Goal: Task Accomplishment & Management: Complete application form

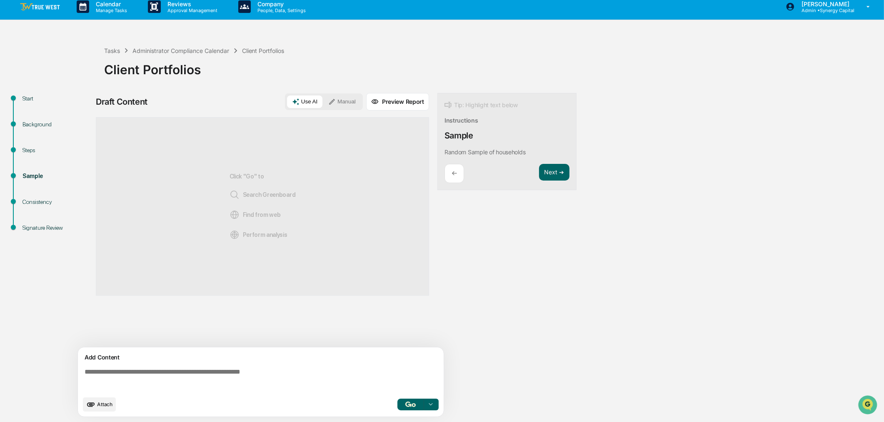
click at [328, 374] on textarea at bounding box center [262, 379] width 362 height 30
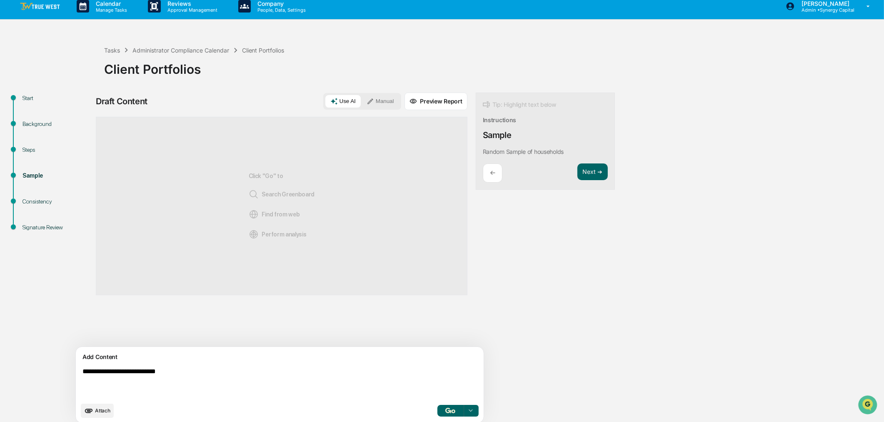
click at [90, 372] on textarea "**********" at bounding box center [260, 382] width 362 height 37
click at [445, 412] on img "button" at bounding box center [450, 409] width 10 height 5
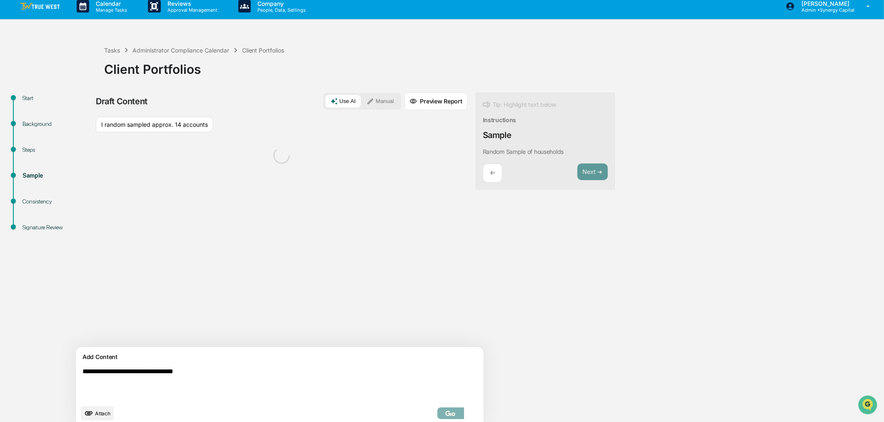
scroll to position [13, 0]
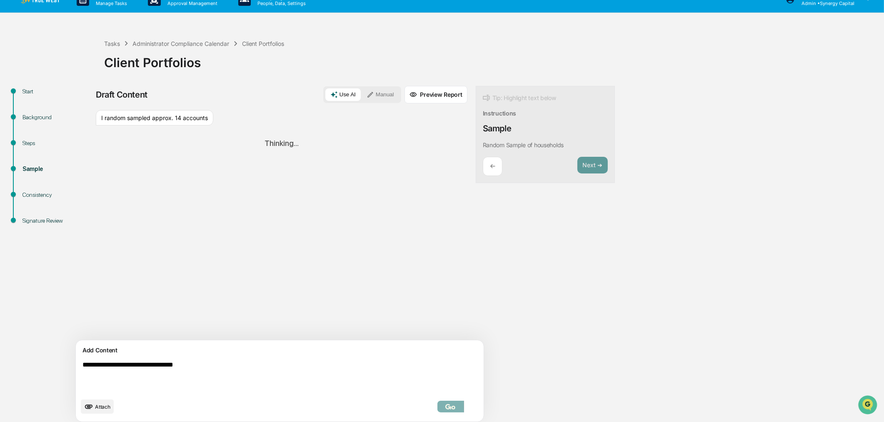
click at [362, 92] on button "Manual" at bounding box center [380, 94] width 37 height 12
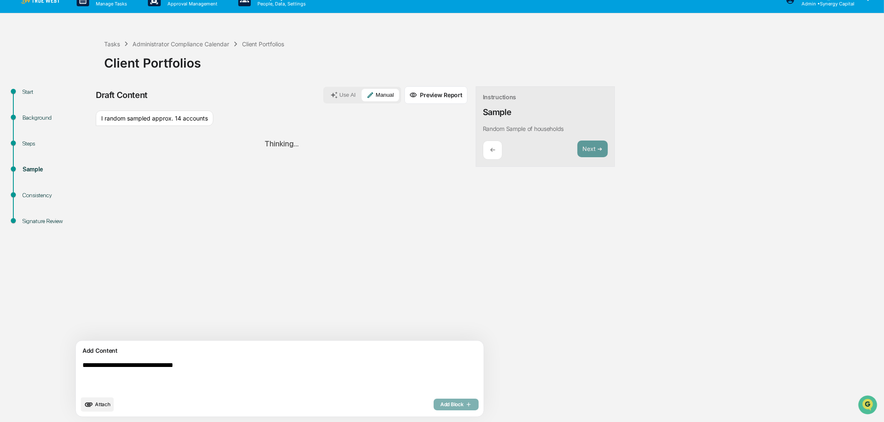
click at [325, 90] on button "Use AI" at bounding box center [342, 95] width 35 height 12
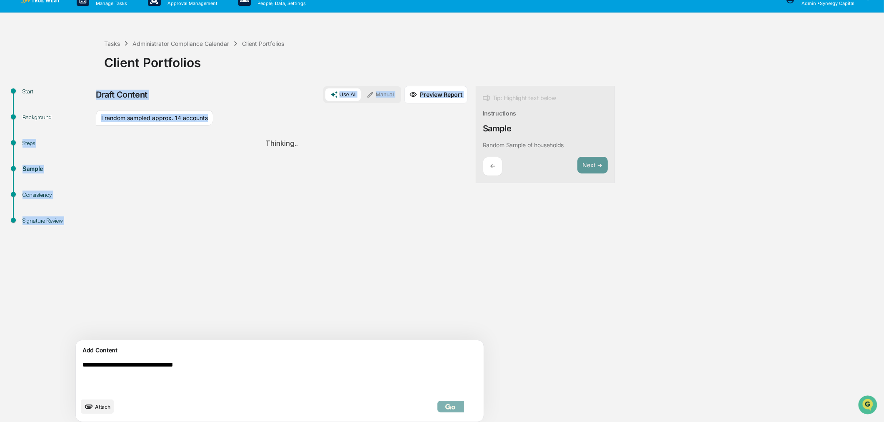
drag, startPoint x: 211, startPoint y: 115, endPoint x: 90, endPoint y: 123, distance: 121.0
click at [90, 123] on div "**********" at bounding box center [442, 256] width 876 height 341
click at [93, 123] on div "Background" at bounding box center [57, 127] width 82 height 26
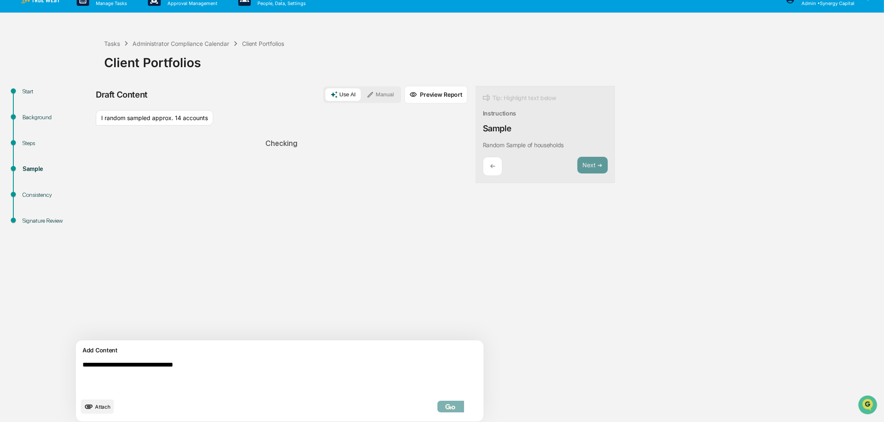
click at [201, 138] on div "Checking" at bounding box center [282, 143] width 372 height 22
drag, startPoint x: 210, startPoint y: 118, endPoint x: 100, endPoint y: 119, distance: 109.6
click at [100, 119] on div "I random sampled approx. 14 accounts" at bounding box center [154, 118] width 117 height 16
copy div "I random sampled approx. 14 accounts"
click at [362, 93] on button "Manual" at bounding box center [380, 94] width 37 height 12
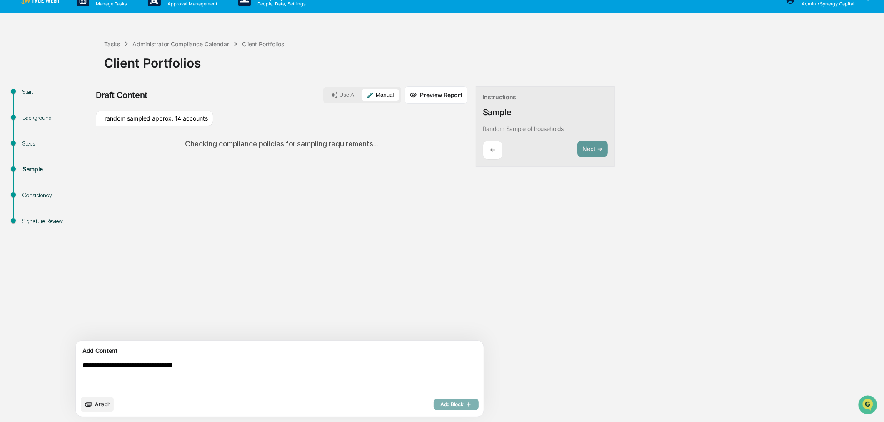
click at [207, 374] on textarea "**********" at bounding box center [260, 376] width 362 height 37
paste textarea
type textarea "**********"
click at [434, 401] on div "Add Block" at bounding box center [456, 404] width 45 height 12
click at [434, 407] on div "Add Block" at bounding box center [456, 404] width 45 height 12
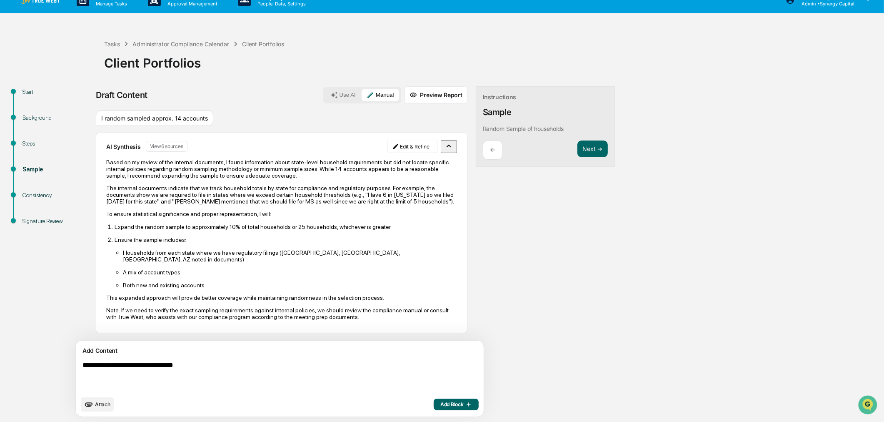
click at [440, 406] on span "Add Block" at bounding box center [456, 404] width 32 height 7
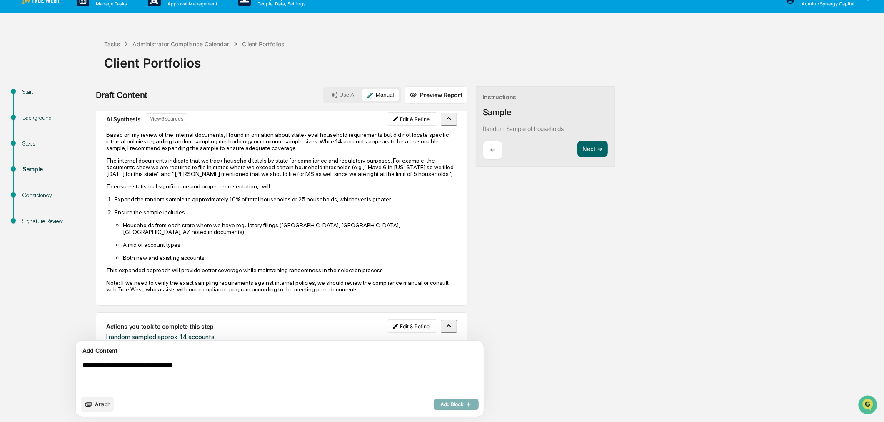
scroll to position [49, 0]
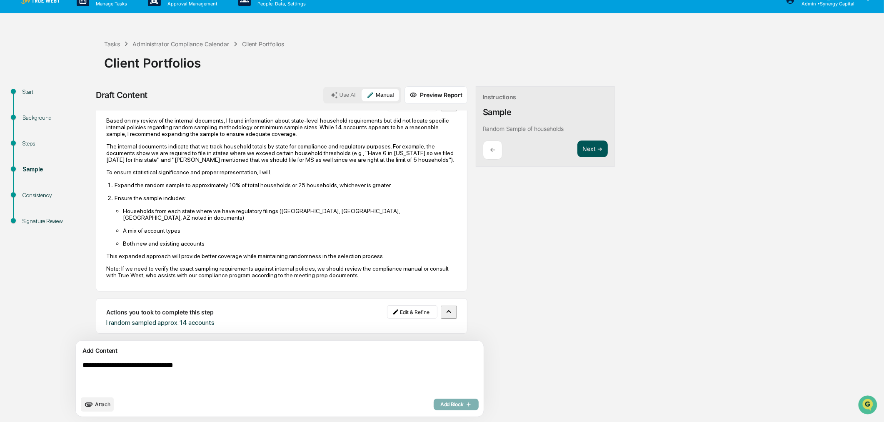
click at [577, 145] on button "Next ➔" at bounding box center [592, 148] width 30 height 17
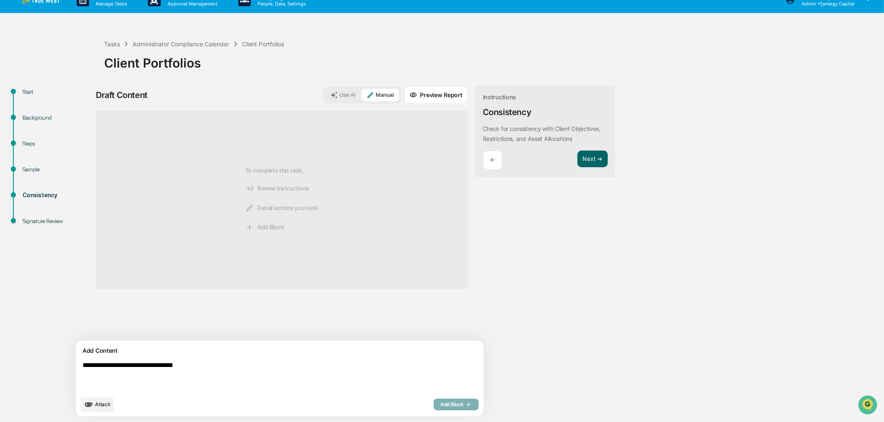
scroll to position [0, 0]
click at [101, 405] on span "Attach" at bounding box center [102, 404] width 15 height 6
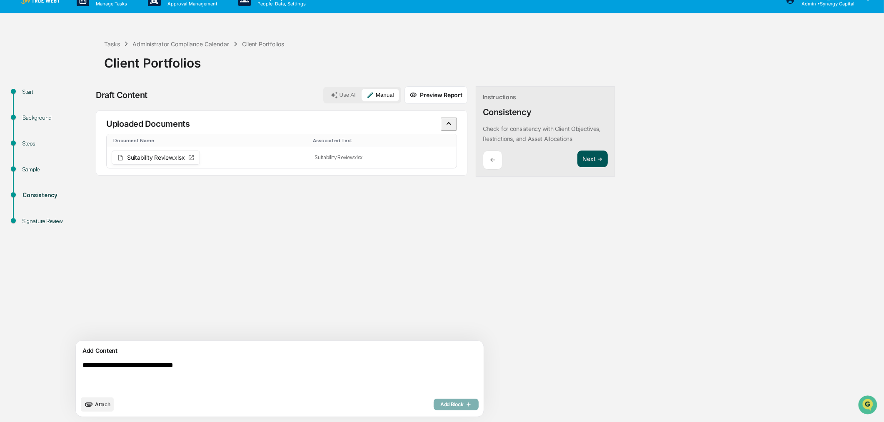
click at [577, 155] on button "Next ➔" at bounding box center [592, 158] width 30 height 17
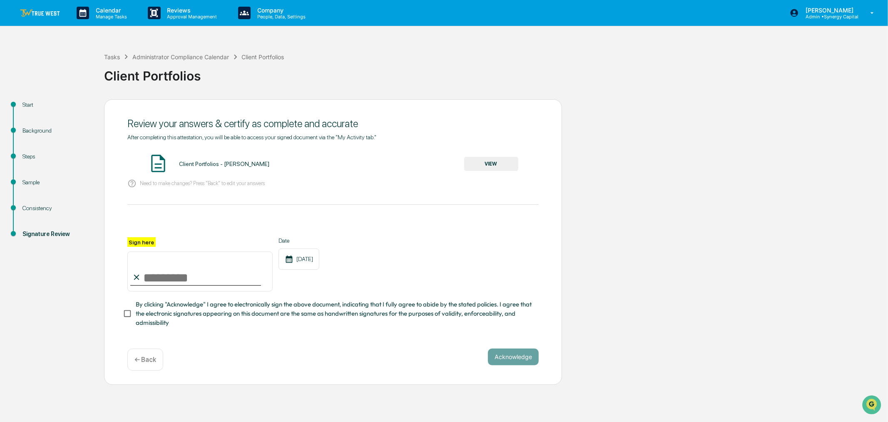
click at [495, 165] on button "VIEW" at bounding box center [491, 164] width 54 height 14
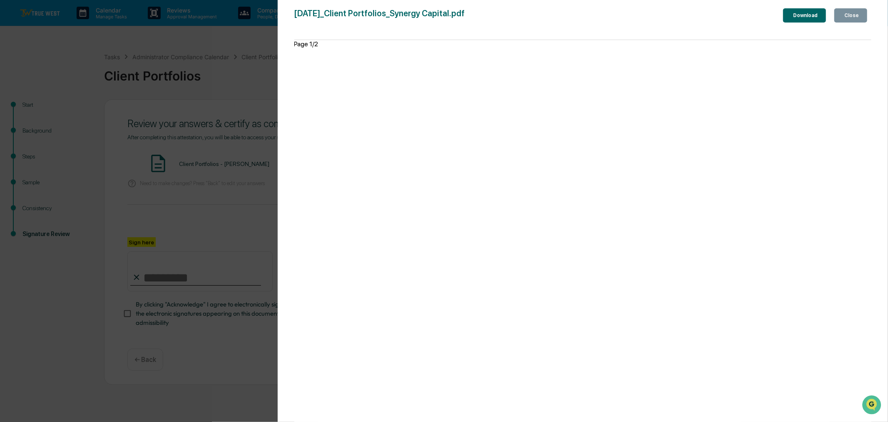
click at [859, 15] on div "Close" at bounding box center [851, 15] width 16 height 6
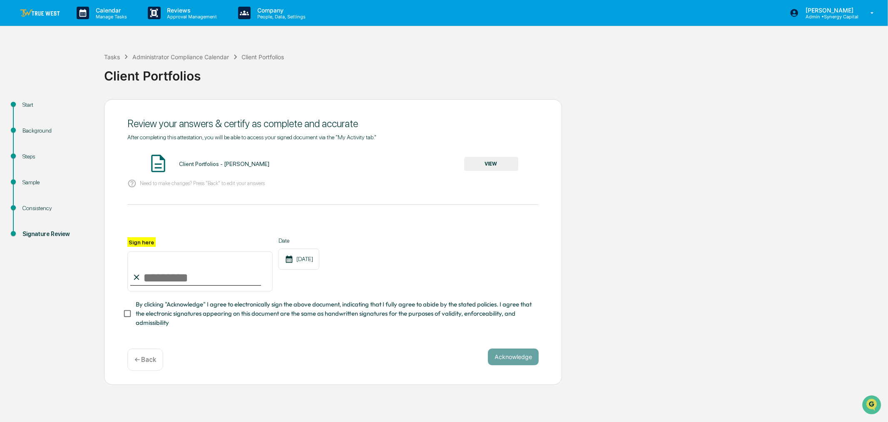
click at [155, 281] on input "Sign here" at bounding box center [199, 271] width 145 height 40
type input "**********"
click at [530, 358] on button "Acknowledge" at bounding box center [513, 356] width 51 height 17
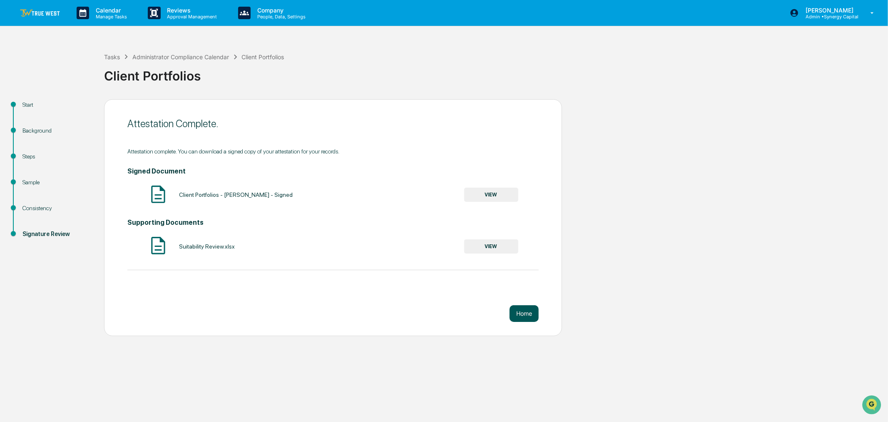
click at [525, 310] on button "Home" at bounding box center [524, 313] width 29 height 17
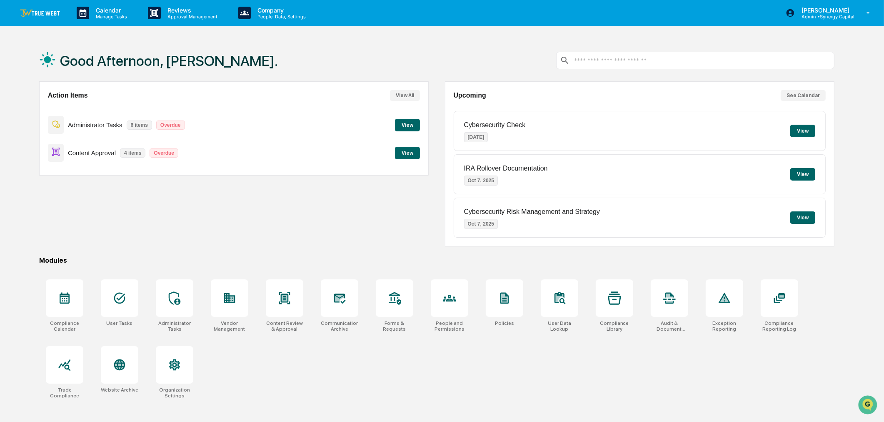
click at [409, 123] on button "View" at bounding box center [407, 125] width 25 height 12
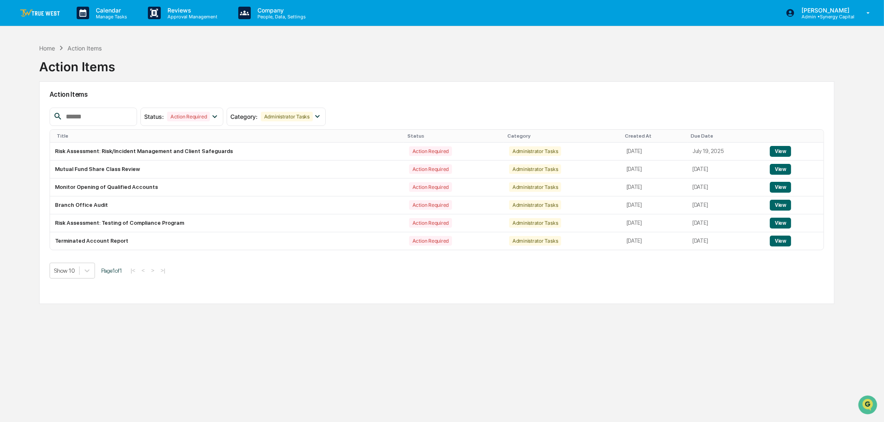
click at [192, 337] on div "Home Action Items Action Items Action Items Status : Action Required Select/Des…" at bounding box center [437, 251] width 821 height 422
click at [279, 332] on div "Home Action Items Action Items Action Items Status : Action Required Select/Des…" at bounding box center [437, 251] width 821 height 422
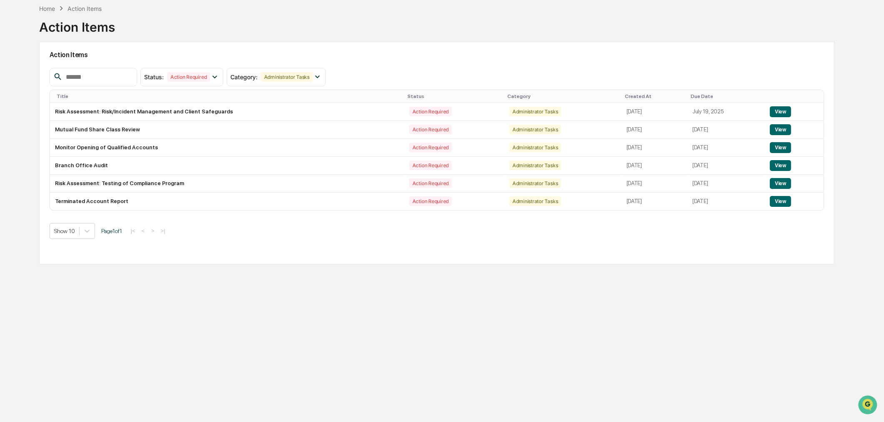
click at [419, 351] on div "Home Action Items Action Items Action Items Status : Action Required Select/Des…" at bounding box center [437, 211] width 821 height 422
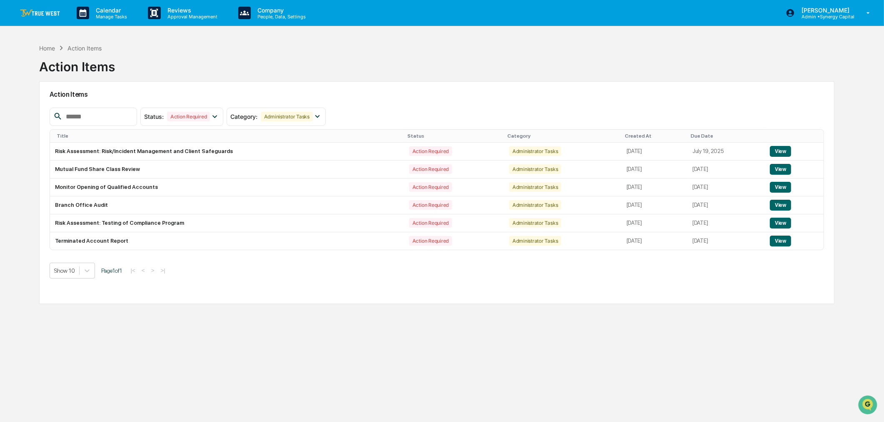
click at [640, 352] on div "Home Action Items Action Items Action Items Status : Action Required Select/Des…" at bounding box center [437, 251] width 821 height 422
click at [546, 76] on div "Home Action Items Action Items" at bounding box center [437, 61] width 796 height 42
click at [260, 51] on div "Home Action Items Action Items" at bounding box center [437, 61] width 796 height 42
click at [166, 60] on div "Home Action Items Action Items" at bounding box center [437, 61] width 796 height 42
